Goal: Transaction & Acquisition: Purchase product/service

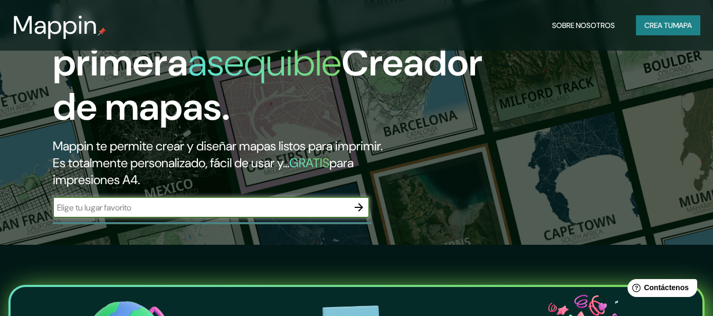
scroll to position [73, 0]
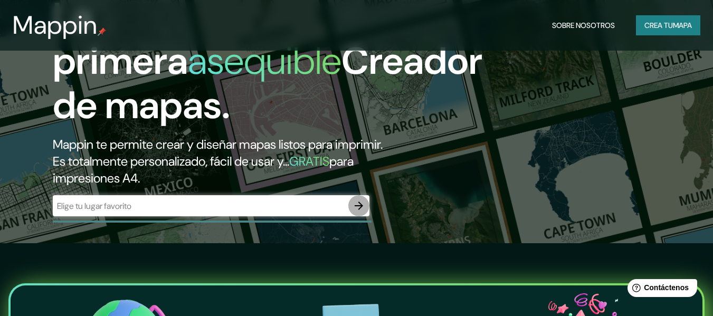
click at [360, 202] on icon "button" at bounding box center [359, 206] width 13 height 13
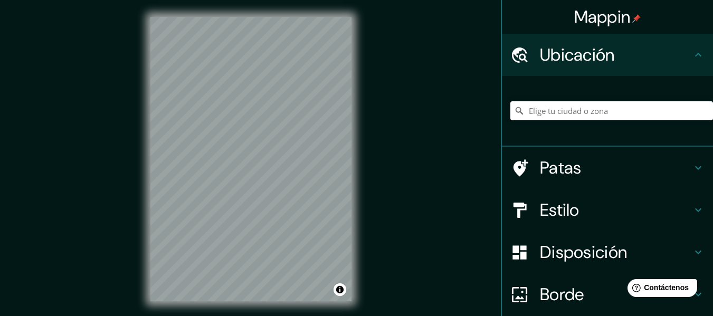
click at [644, 113] on input "Elige tu ciudad o zona" at bounding box center [612, 110] width 203 height 19
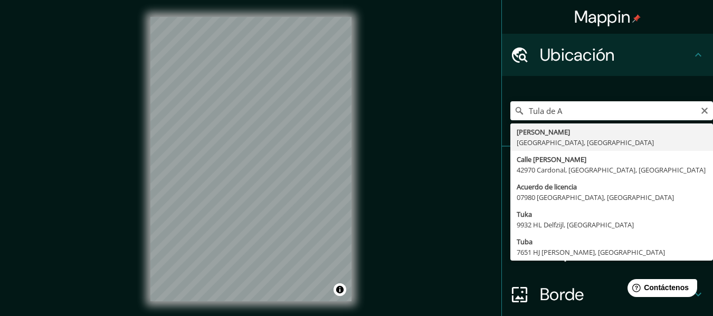
type input "[PERSON_NAME], [GEOGRAPHIC_DATA], [GEOGRAPHIC_DATA]"
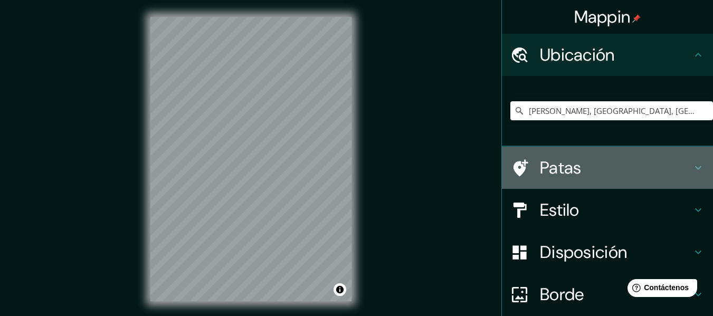
click at [619, 167] on h4 "Patas" at bounding box center [616, 167] width 152 height 21
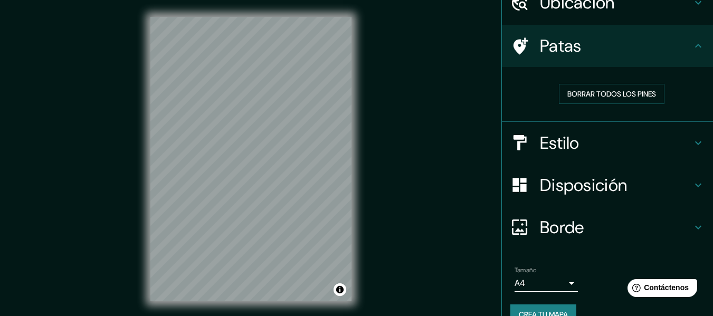
scroll to position [53, 0]
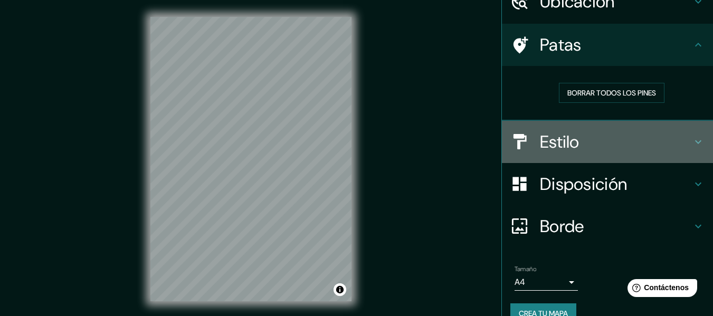
click at [601, 145] on h4 "Estilo" at bounding box center [616, 141] width 152 height 21
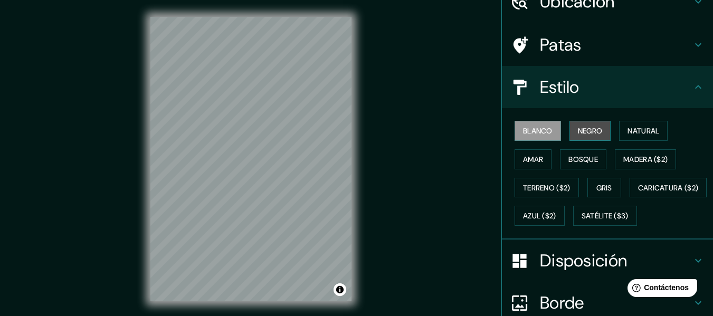
click at [595, 132] on font "Negro" at bounding box center [590, 131] width 25 height 10
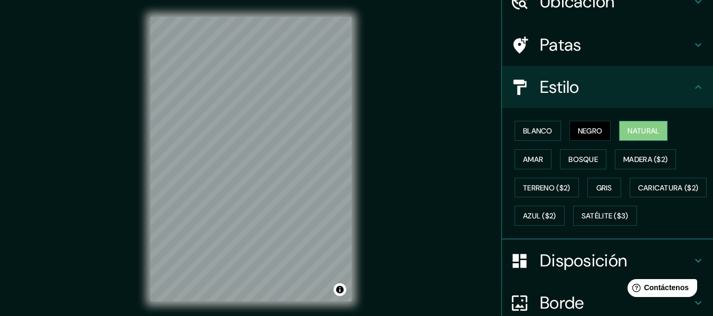
click at [632, 136] on font "Natural" at bounding box center [644, 131] width 32 height 10
click at [632, 163] on font "Madera ($2)" at bounding box center [646, 160] width 44 height 10
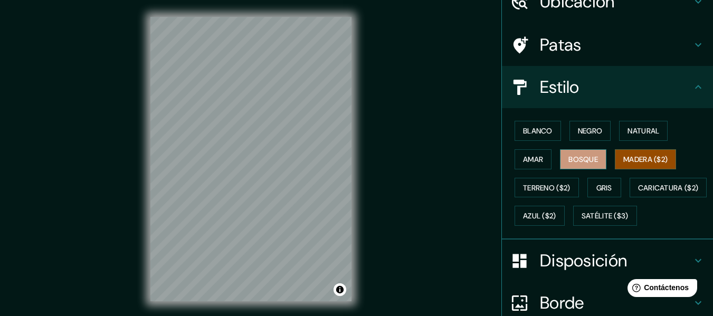
click at [585, 164] on font "Bosque" at bounding box center [584, 160] width 30 height 10
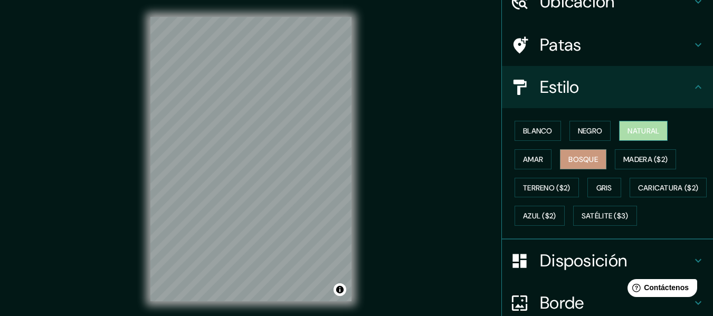
click at [641, 132] on font "Natural" at bounding box center [644, 131] width 32 height 10
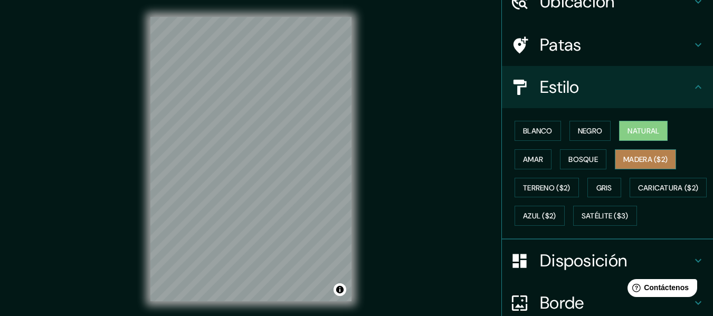
click at [646, 156] on font "Madera ($2)" at bounding box center [646, 160] width 44 height 10
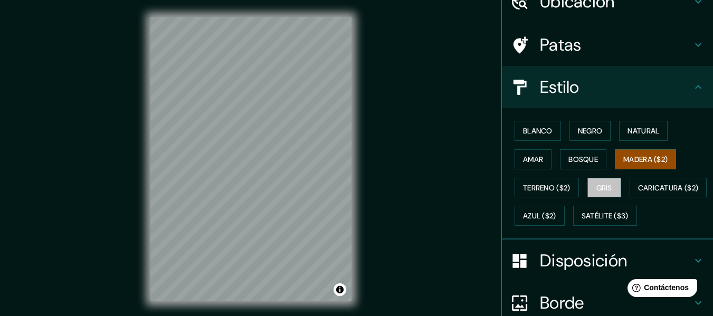
click at [600, 194] on font "Gris" at bounding box center [605, 188] width 16 height 14
click at [638, 162] on font "Madera ($2)" at bounding box center [646, 160] width 44 height 10
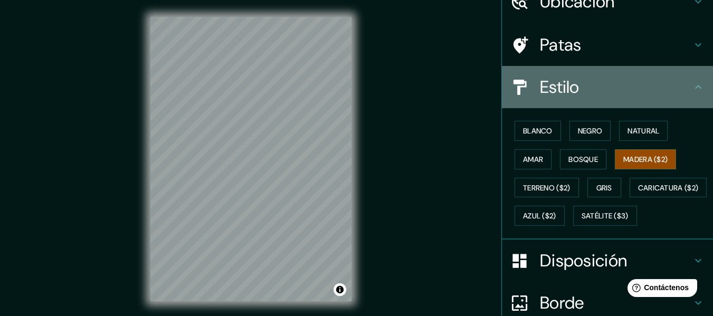
click at [675, 89] on h4 "Estilo" at bounding box center [616, 87] width 152 height 21
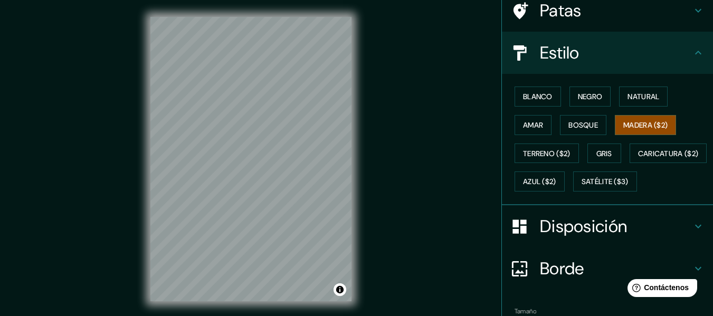
scroll to position [116, 0]
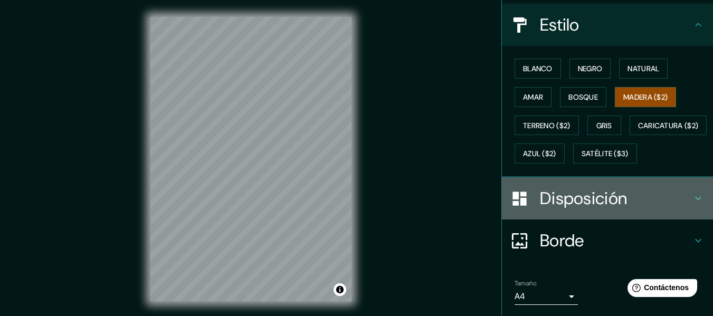
click at [601, 210] on font "Disposición" at bounding box center [583, 198] width 87 height 22
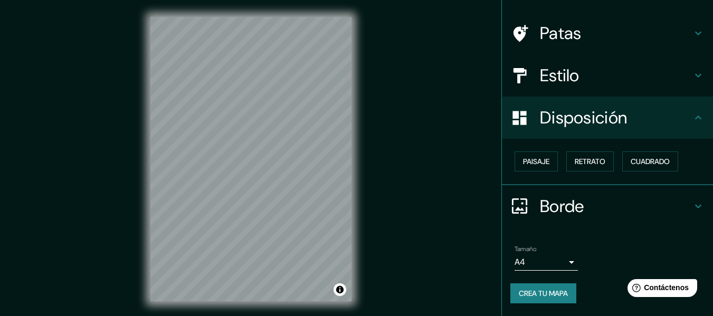
scroll to position [64, 0]
click at [542, 162] on font "Paisaje" at bounding box center [536, 162] width 26 height 10
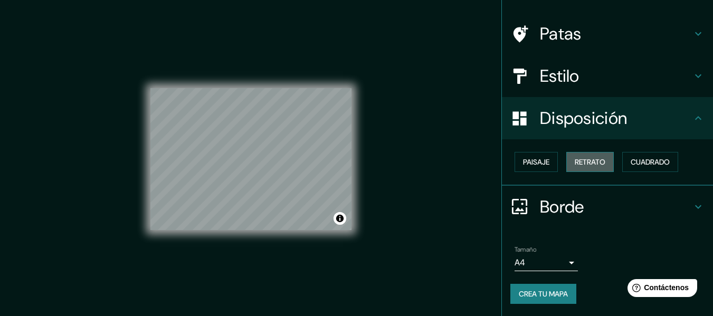
click at [585, 156] on font "Retrato" at bounding box center [590, 162] width 31 height 14
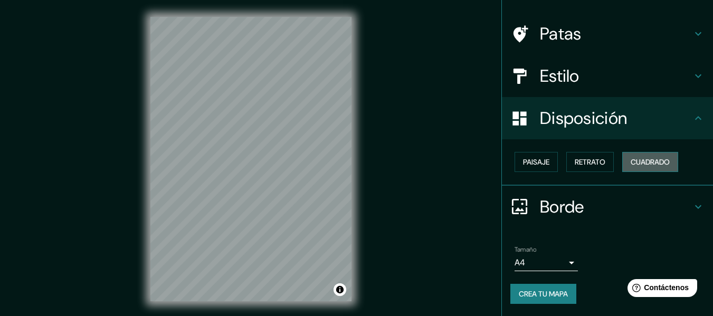
click at [650, 162] on font "Cuadrado" at bounding box center [650, 162] width 39 height 10
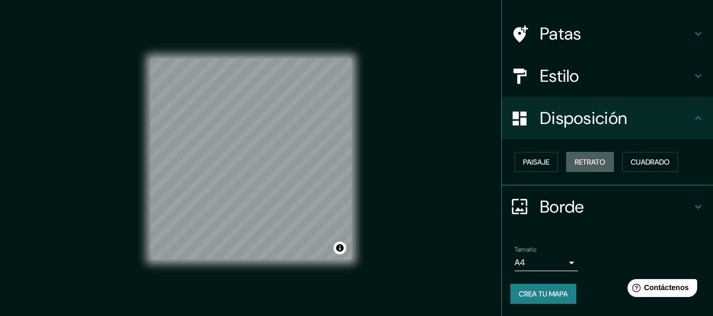
click at [597, 165] on font "Retrato" at bounding box center [590, 162] width 31 height 10
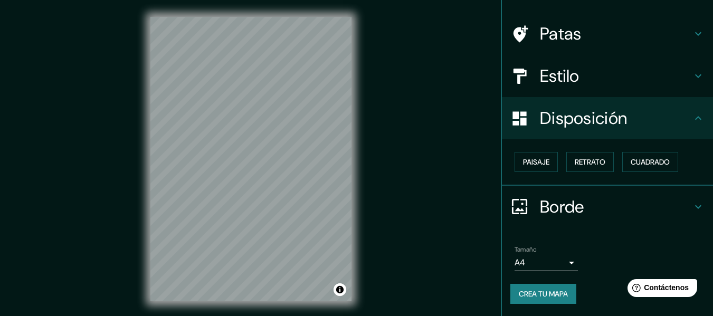
click at [643, 132] on div "Disposición" at bounding box center [607, 118] width 211 height 42
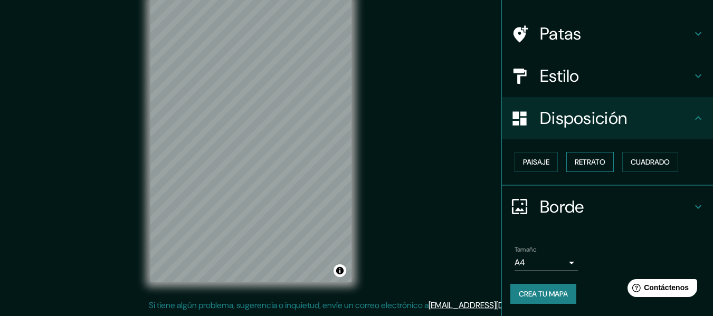
scroll to position [0, 0]
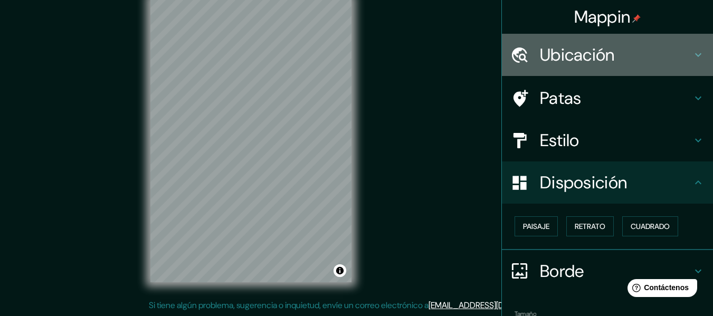
click at [607, 74] on div "Ubicación" at bounding box center [607, 55] width 211 height 42
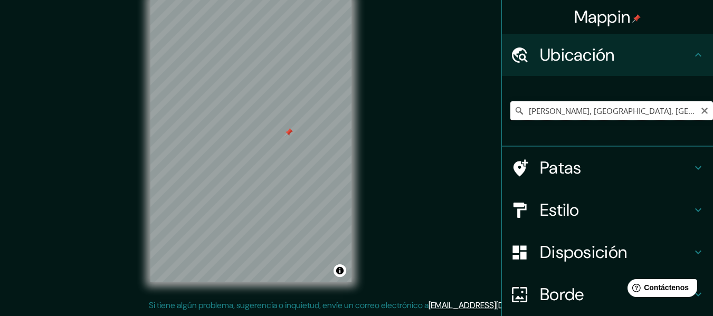
click at [563, 108] on input "[PERSON_NAME], [GEOGRAPHIC_DATA], [GEOGRAPHIC_DATA]" at bounding box center [612, 110] width 203 height 19
click at [701, 110] on icon "Claro" at bounding box center [705, 111] width 8 height 8
paste input "Registro Del Estado Familiar, Tula, [STREET_ADDRESS][PERSON_NAME].”."
type input "[PERSON_NAME], [GEOGRAPHIC_DATA], [GEOGRAPHIC_DATA]"
